Goal: Entertainment & Leisure: Consume media (video, audio)

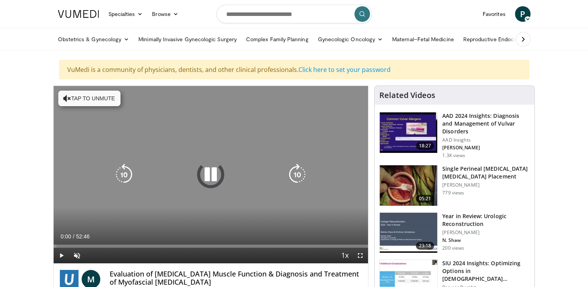
click at [69, 94] on icon "Video Player" at bounding box center [67, 98] width 8 height 8
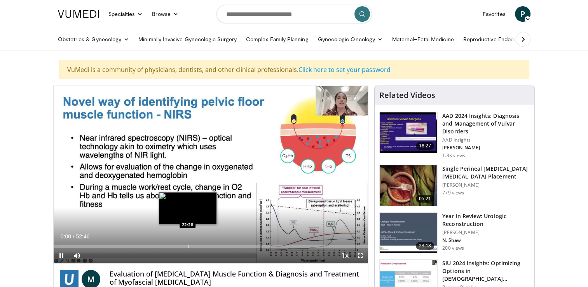
click at [189, 246] on div "Progress Bar" at bounding box center [188, 245] width 1 height 3
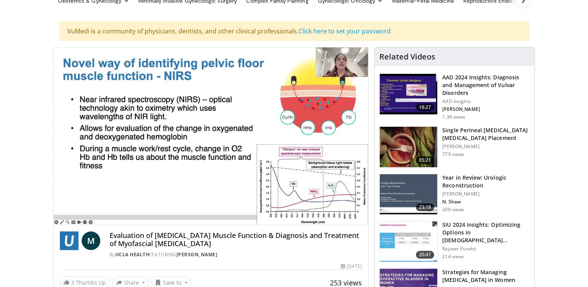
scroll to position [52, 0]
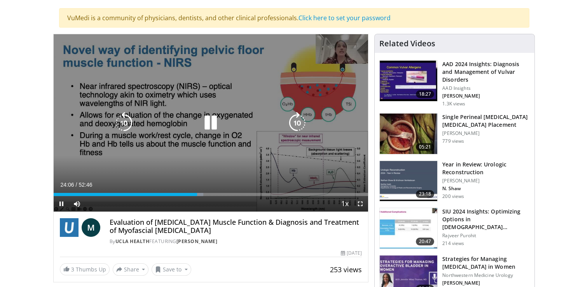
click at [206, 123] on icon "Video Player" at bounding box center [211, 123] width 22 height 22
